Goal: Information Seeking & Learning: Learn about a topic

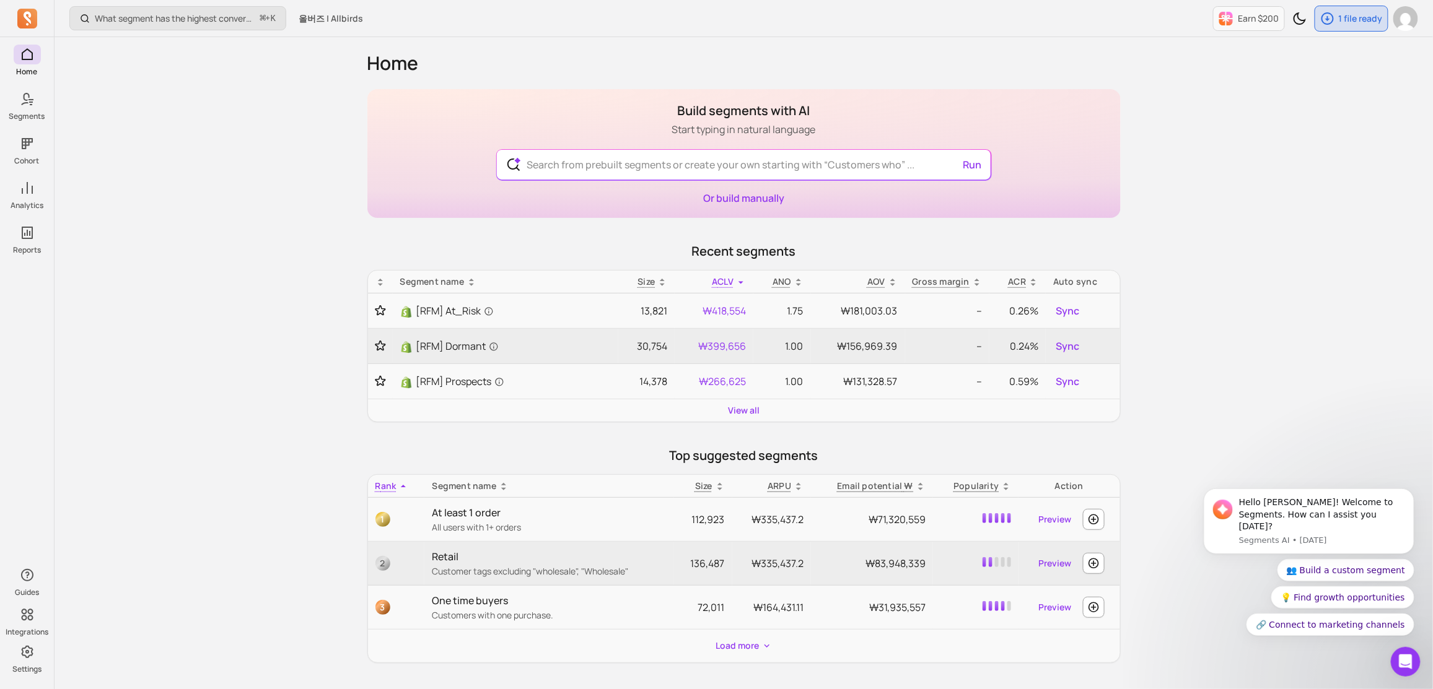
click at [364, 170] on div "Home Build segments with AI Start typing in natural language Run Or build manua…" at bounding box center [743, 636] width 793 height 1198
click at [334, 168] on div "What segment has the highest conversion rate in a campaign? ⌘ + K 올버즈 | Allbird…" at bounding box center [744, 638] width 1378 height 1277
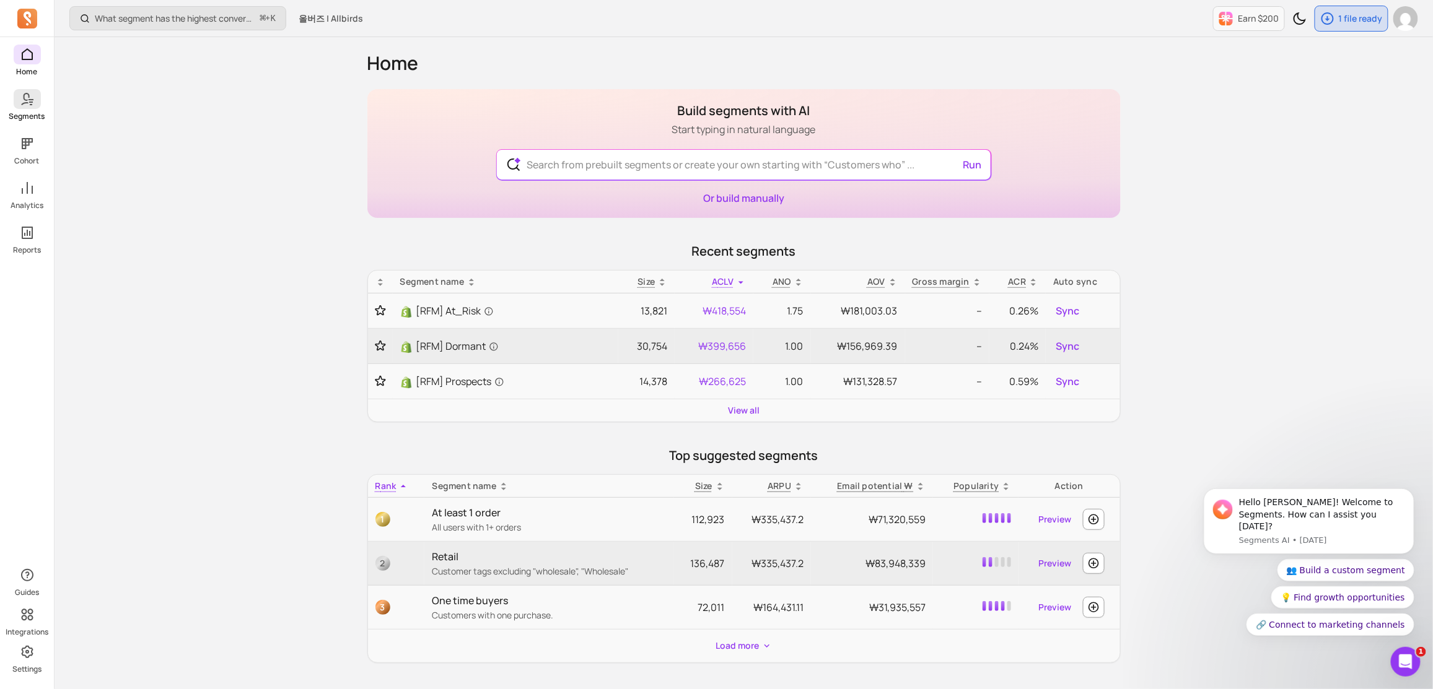
click at [26, 110] on link "Segments" at bounding box center [27, 105] width 54 height 32
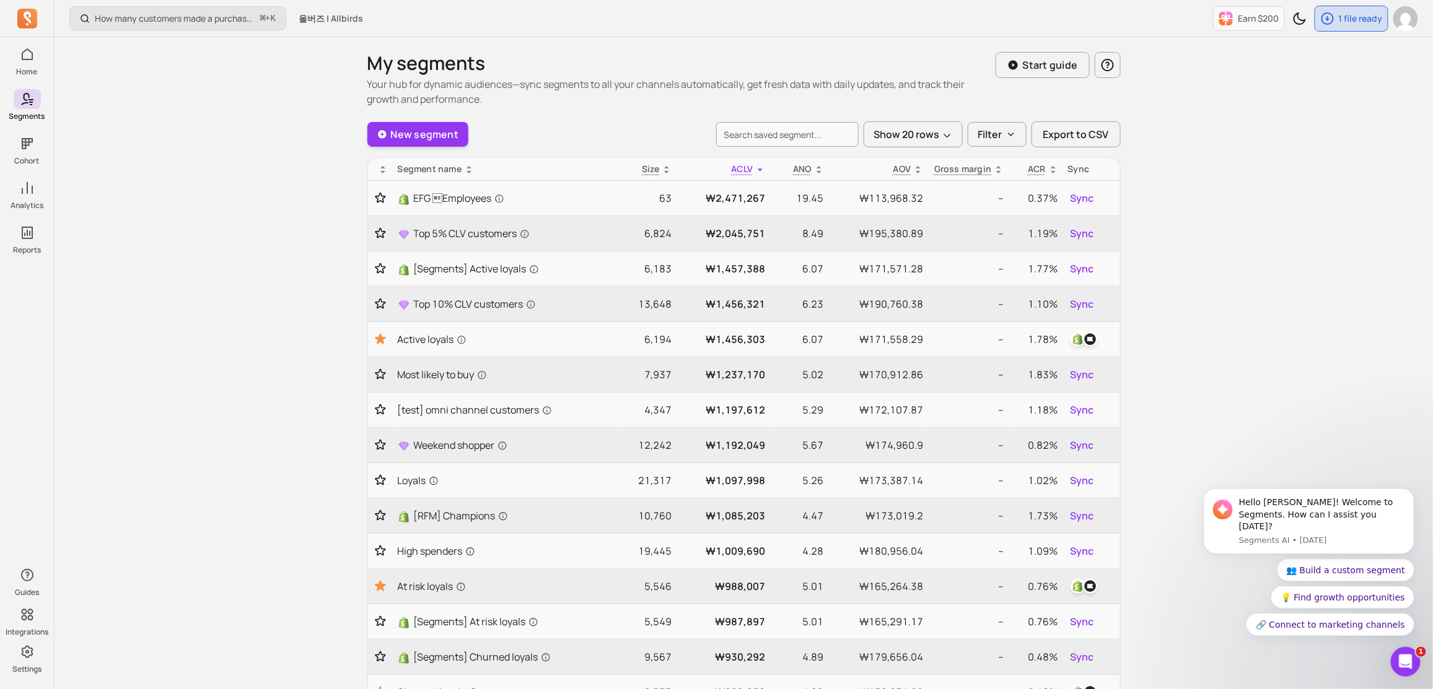
click at [292, 208] on div "How many customers made a purchase in the last 30/60/90 days? ⌘ + K 올버즈 | Allbi…" at bounding box center [744, 592] width 1378 height 1185
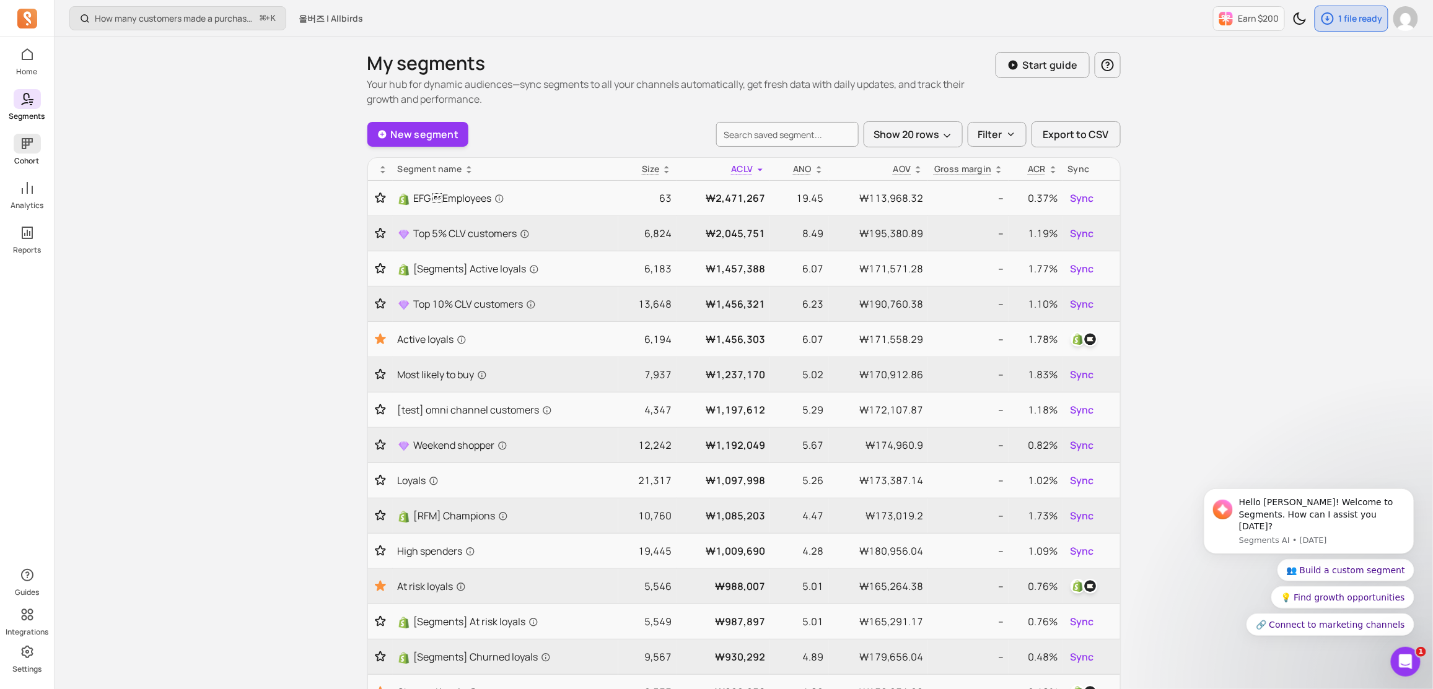
click at [34, 142] on span at bounding box center [27, 144] width 27 height 20
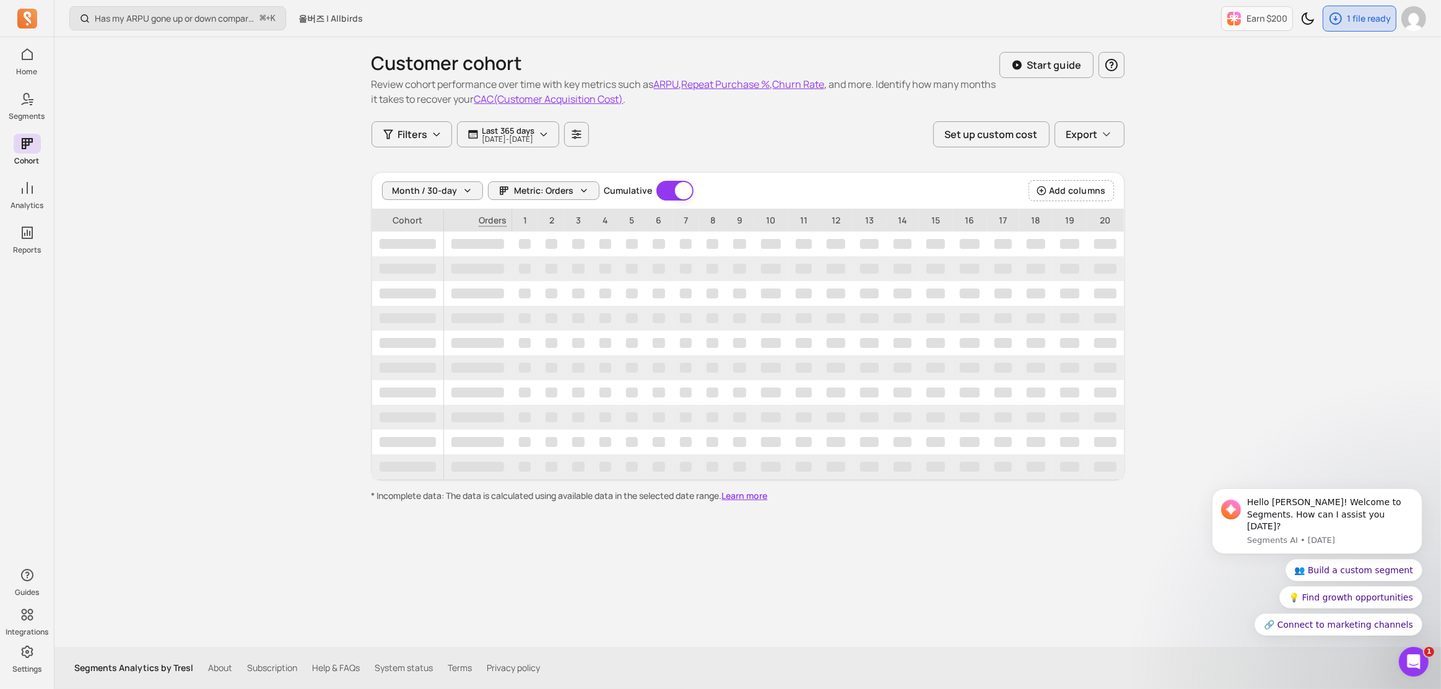
click at [115, 139] on div "Has my ARPU gone up or down compared to last month or last year? ⌘ + K 올버즈 | Al…" at bounding box center [748, 344] width 1387 height 689
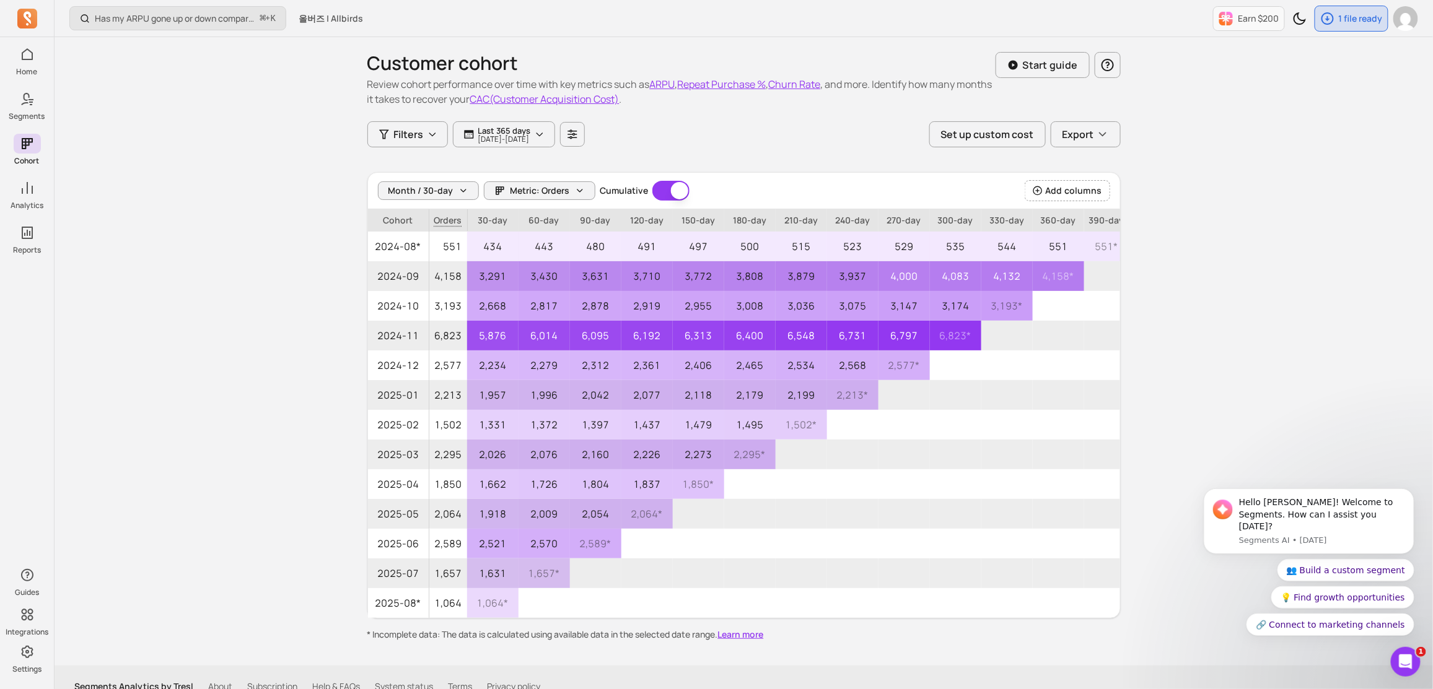
click at [122, 137] on div "Has my ARPU gone up or down compared to last month or last year? ⌘ + K 올버즈 | Al…" at bounding box center [744, 354] width 1378 height 708
click at [135, 144] on div "Has my ARPU gone up or down compared to last month or last year? ⌘ + K 올버즈 | Al…" at bounding box center [744, 354] width 1378 height 708
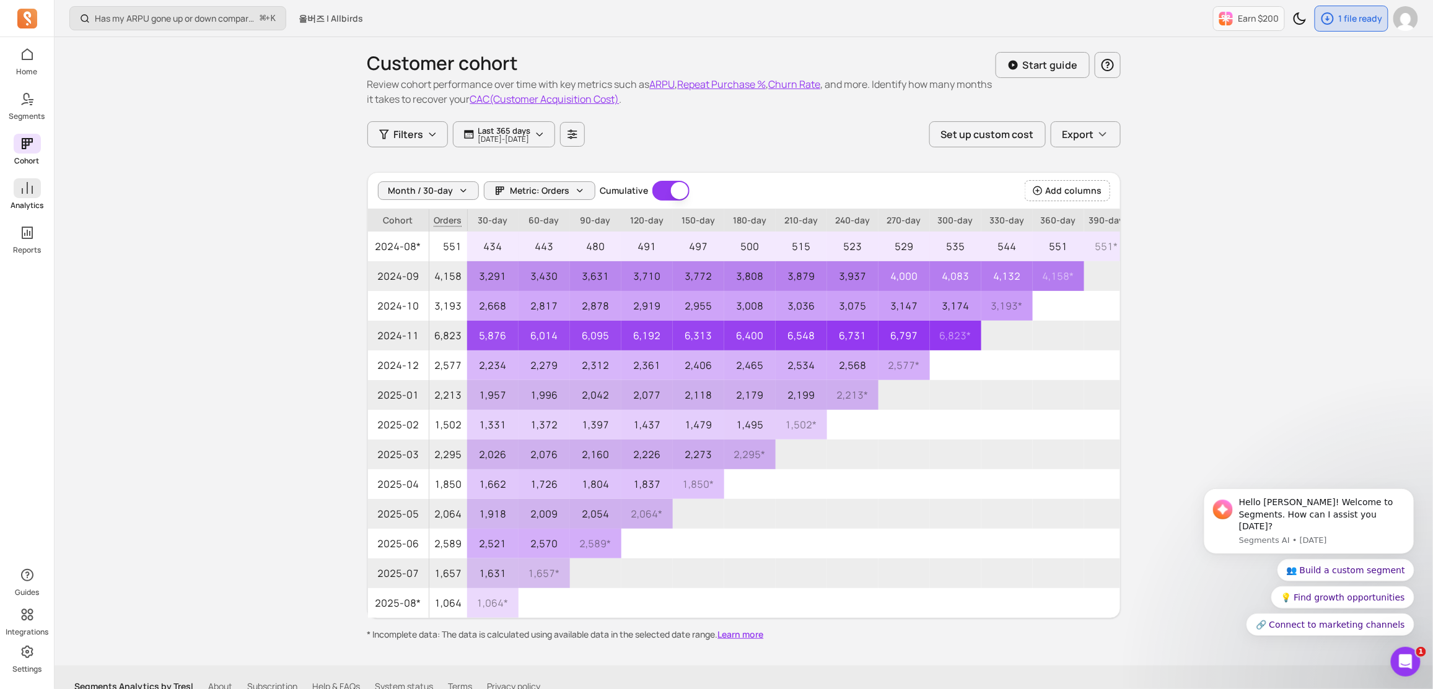
click at [30, 180] on span at bounding box center [27, 188] width 27 height 20
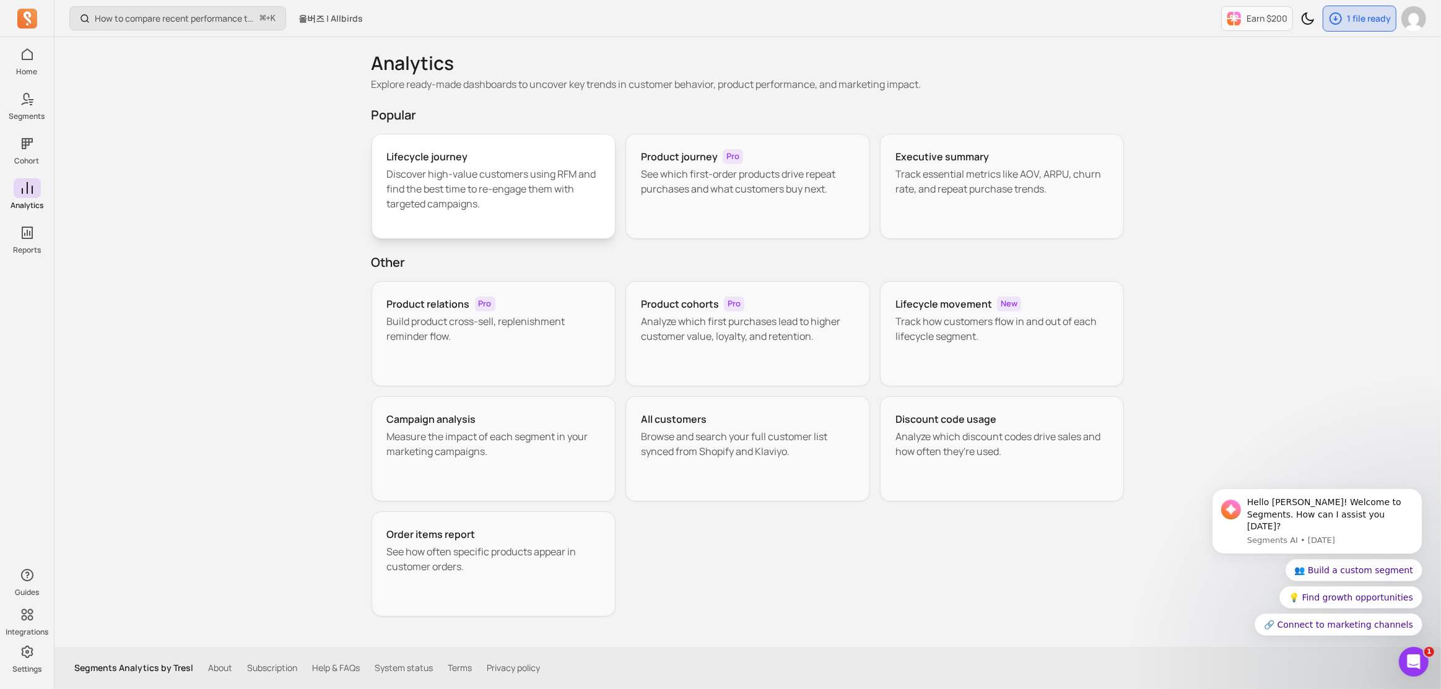
click at [465, 155] on div "Lifecycle journey" at bounding box center [494, 156] width 214 height 15
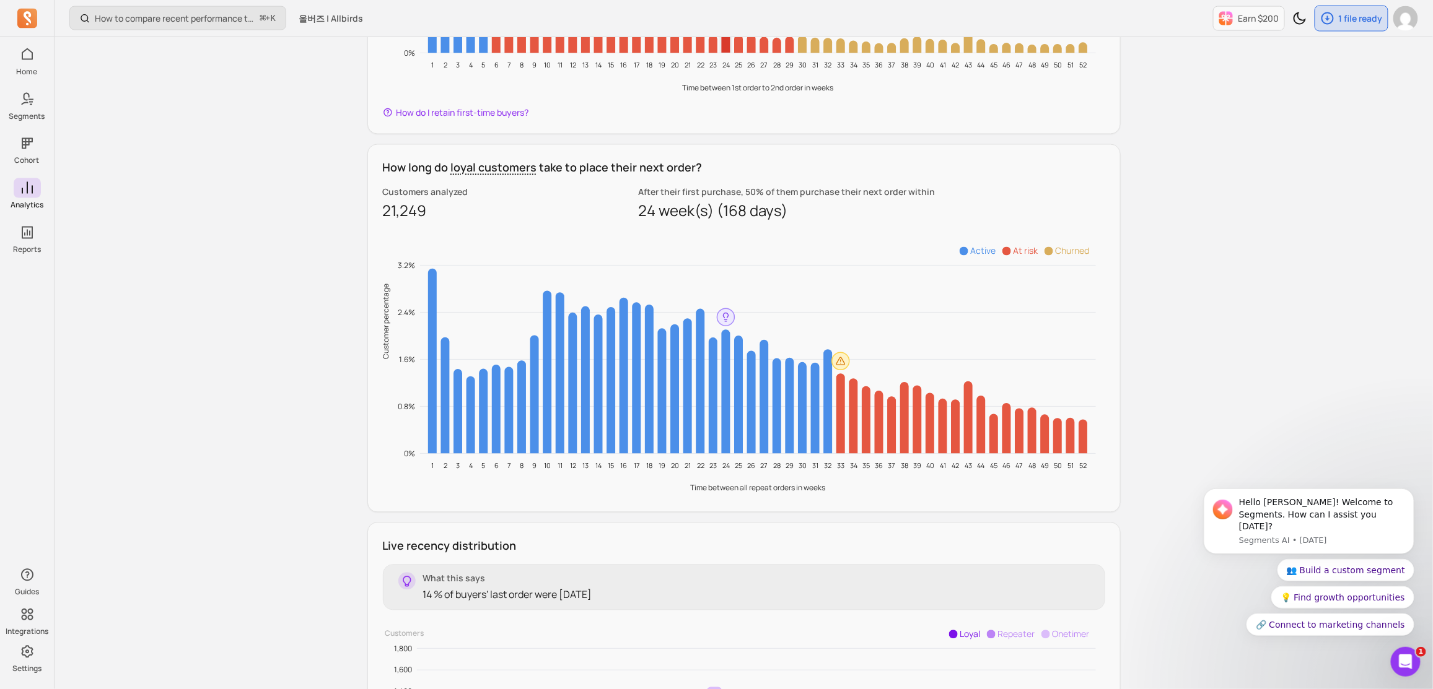
scroll to position [1246, 0]
